Goal: Share content: Share content

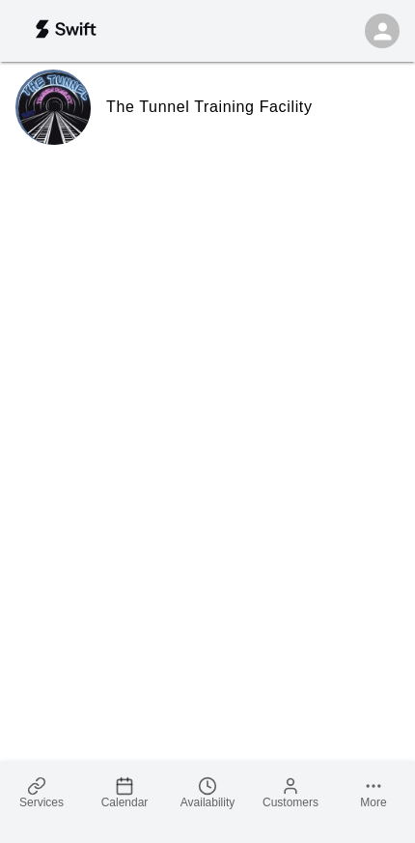
click at [45, 791] on icon at bounding box center [36, 786] width 19 height 19
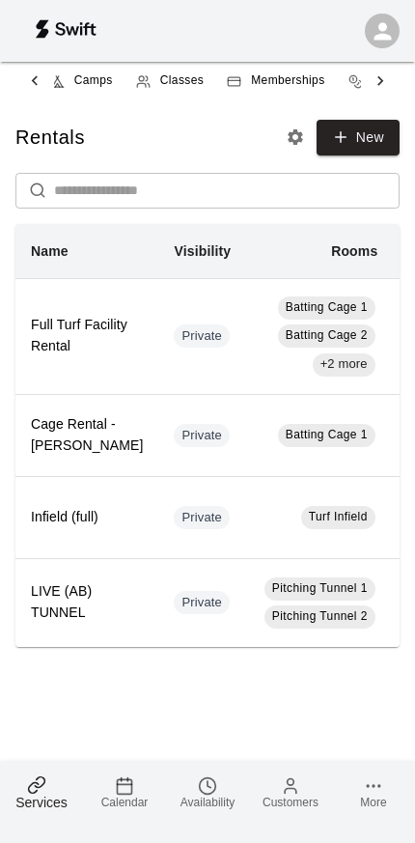
scroll to position [0, 212]
click at [271, 80] on span "Memberships" at bounding box center [277, 80] width 73 height 19
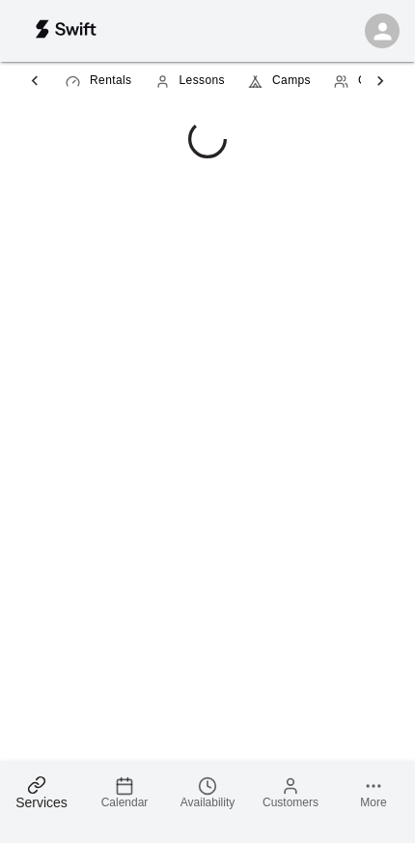
scroll to position [0, 179]
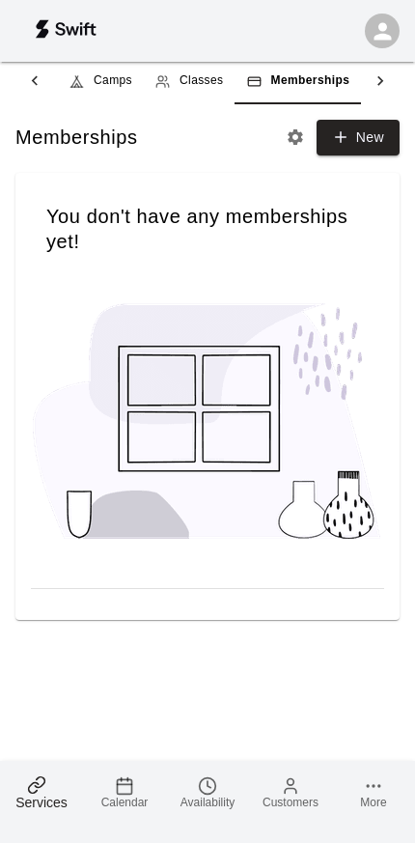
click at [199, 90] on span "Classes" at bounding box center [201, 80] width 43 height 19
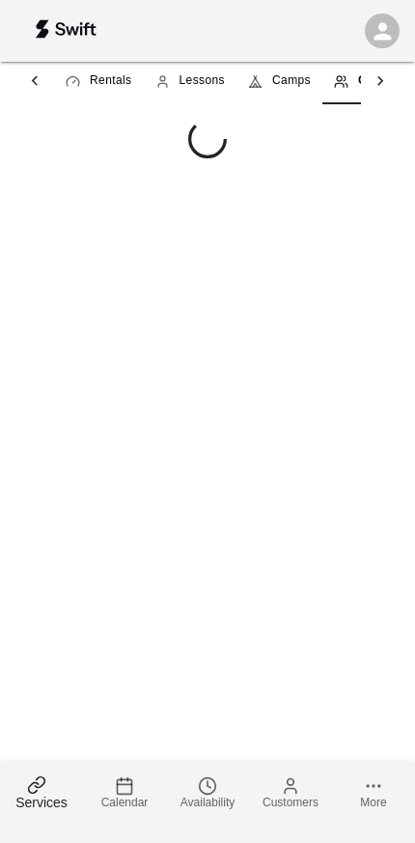
scroll to position [0, 55]
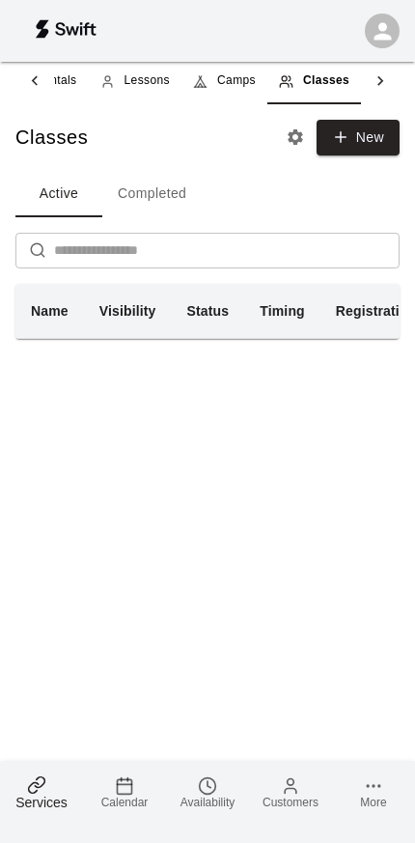
click at [233, 92] on link "Camps" at bounding box center [225, 81] width 86 height 46
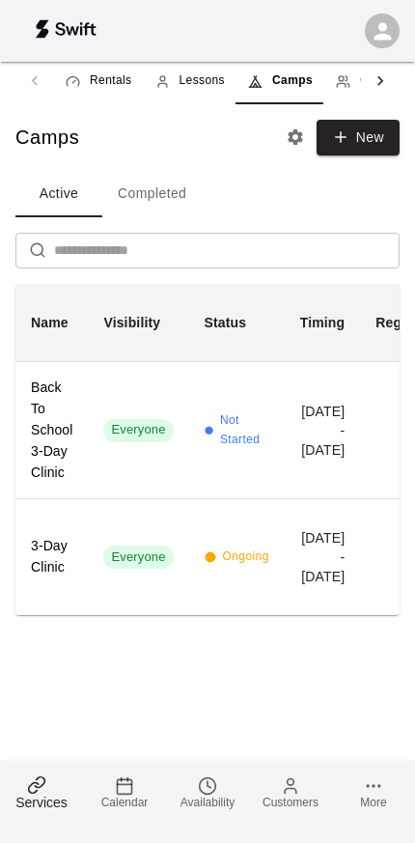
click at [114, 455] on td "Everyone" at bounding box center [138, 430] width 100 height 138
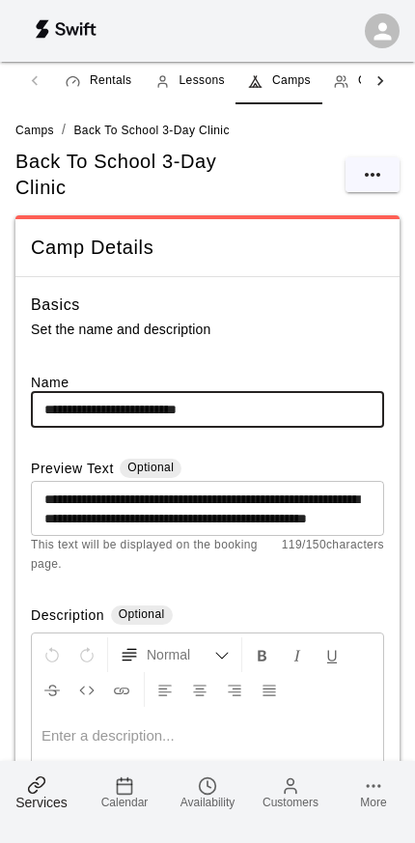
click at [368, 173] on icon "select merge strategy" at bounding box center [372, 175] width 15 height 4
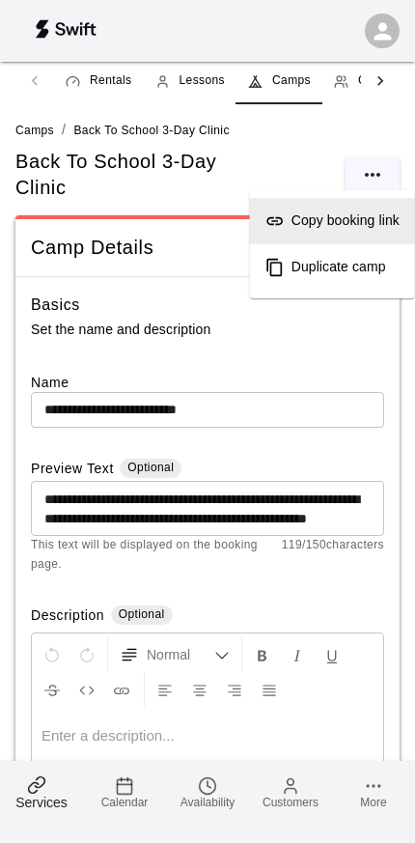
click at [356, 224] on h6 "Copy booking link" at bounding box center [346, 221] width 108 height 21
